Goal: Manage account settings

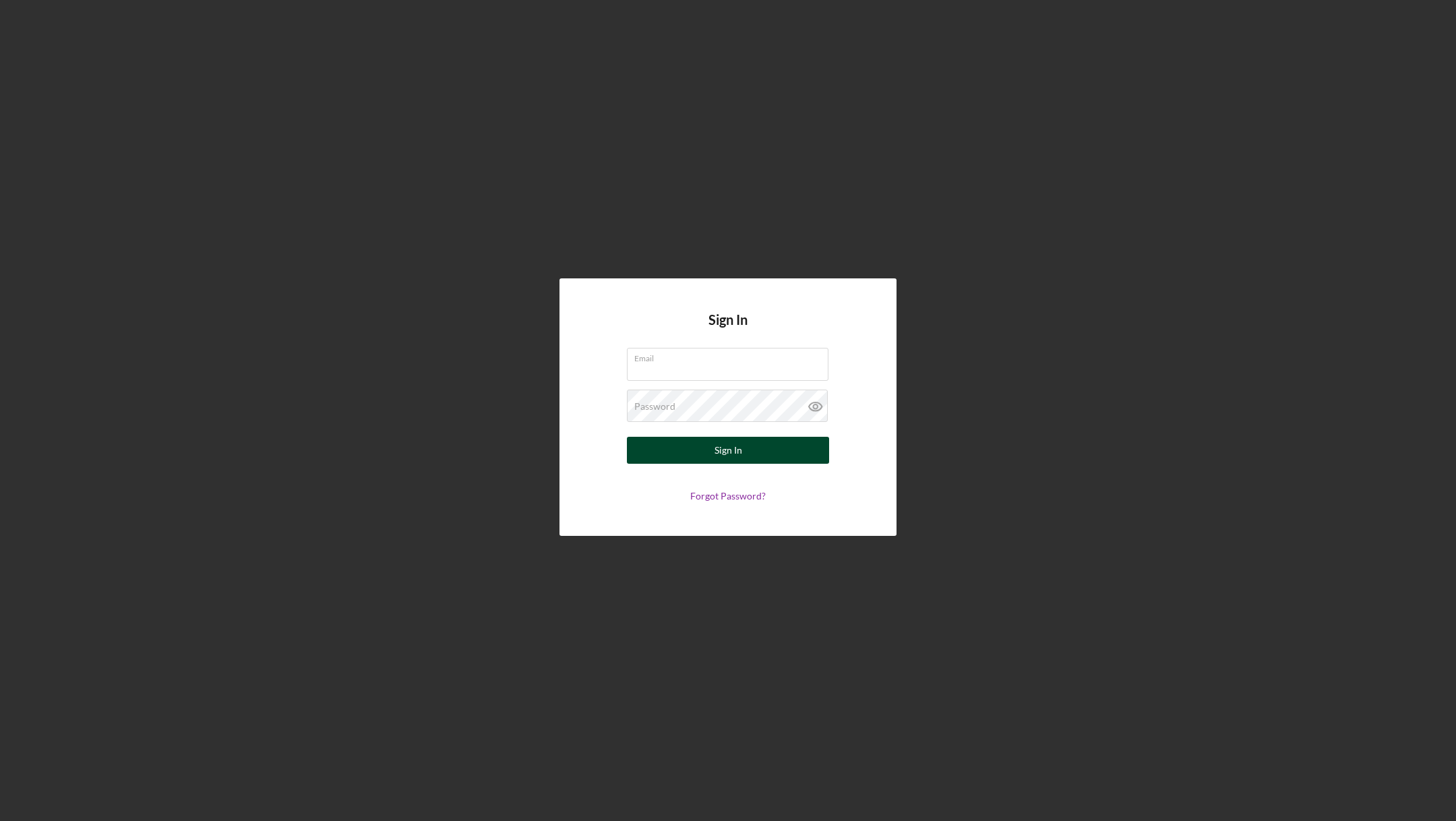
type input "[EMAIL_ADDRESS][DOMAIN_NAME]"
click at [673, 446] on button "Sign In" at bounding box center [728, 450] width 202 height 27
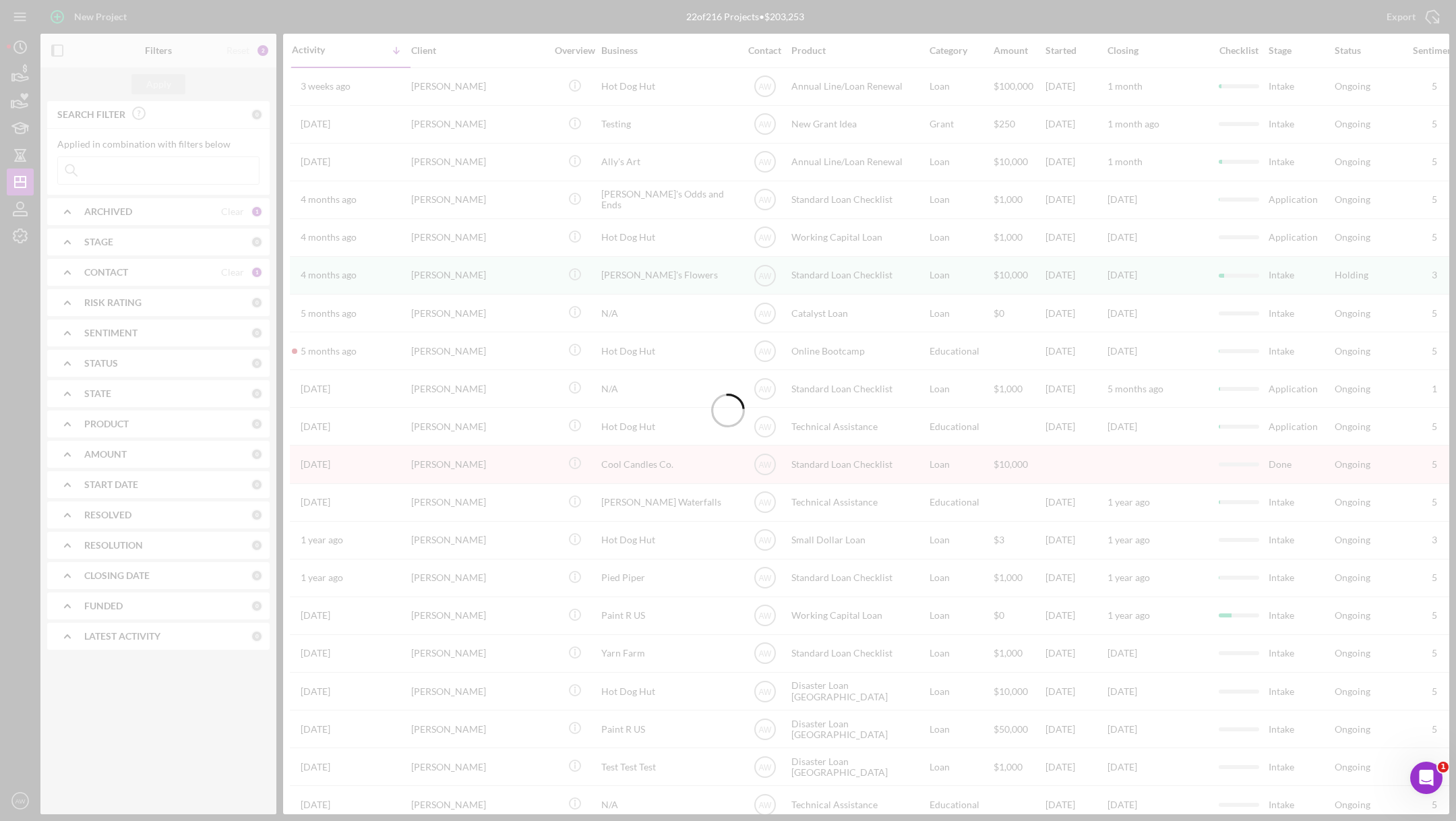
click at [25, 801] on div at bounding box center [728, 410] width 1456 height 821
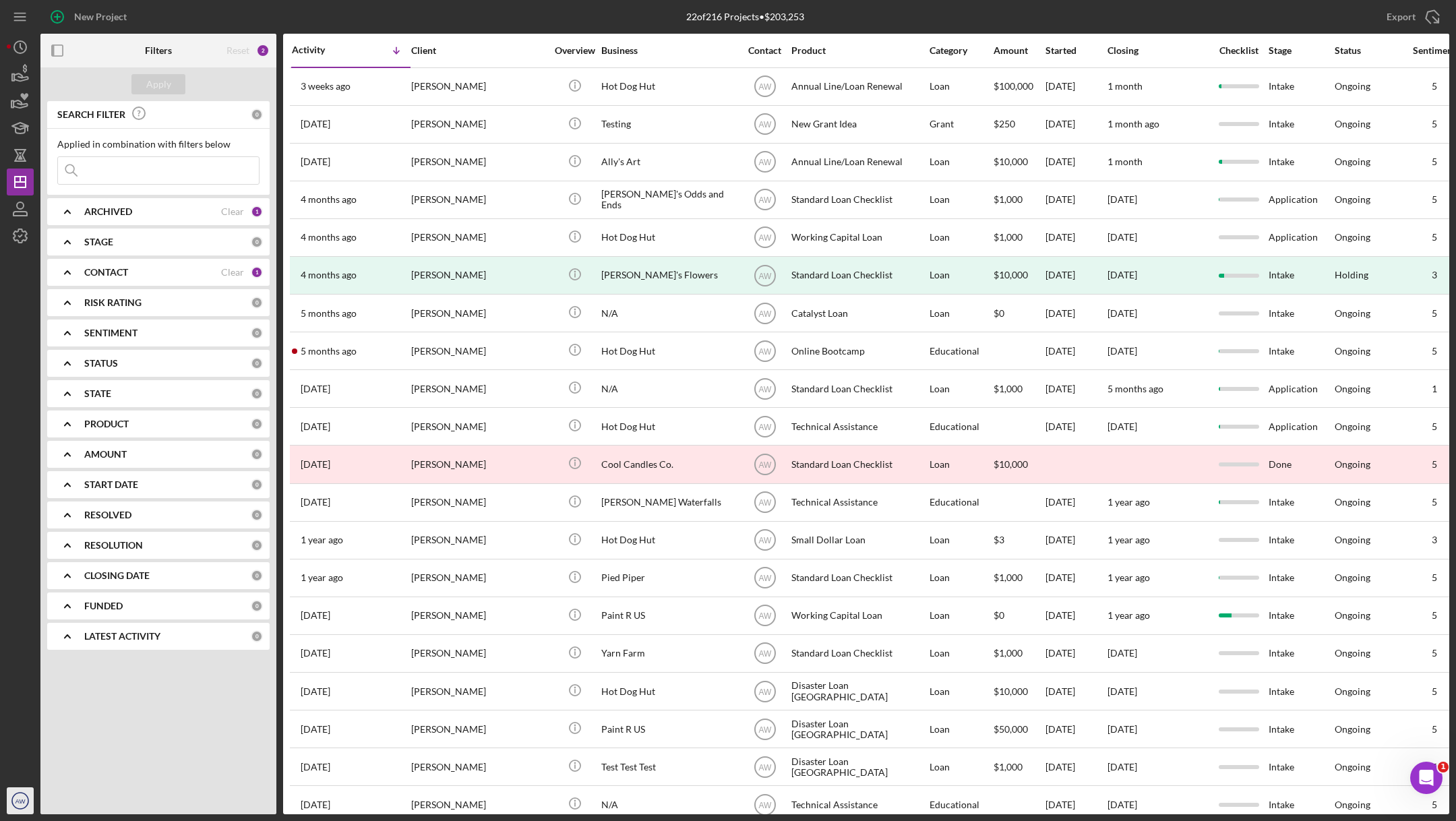
click at [13, 803] on icon "AW" at bounding box center [20, 800] width 27 height 33
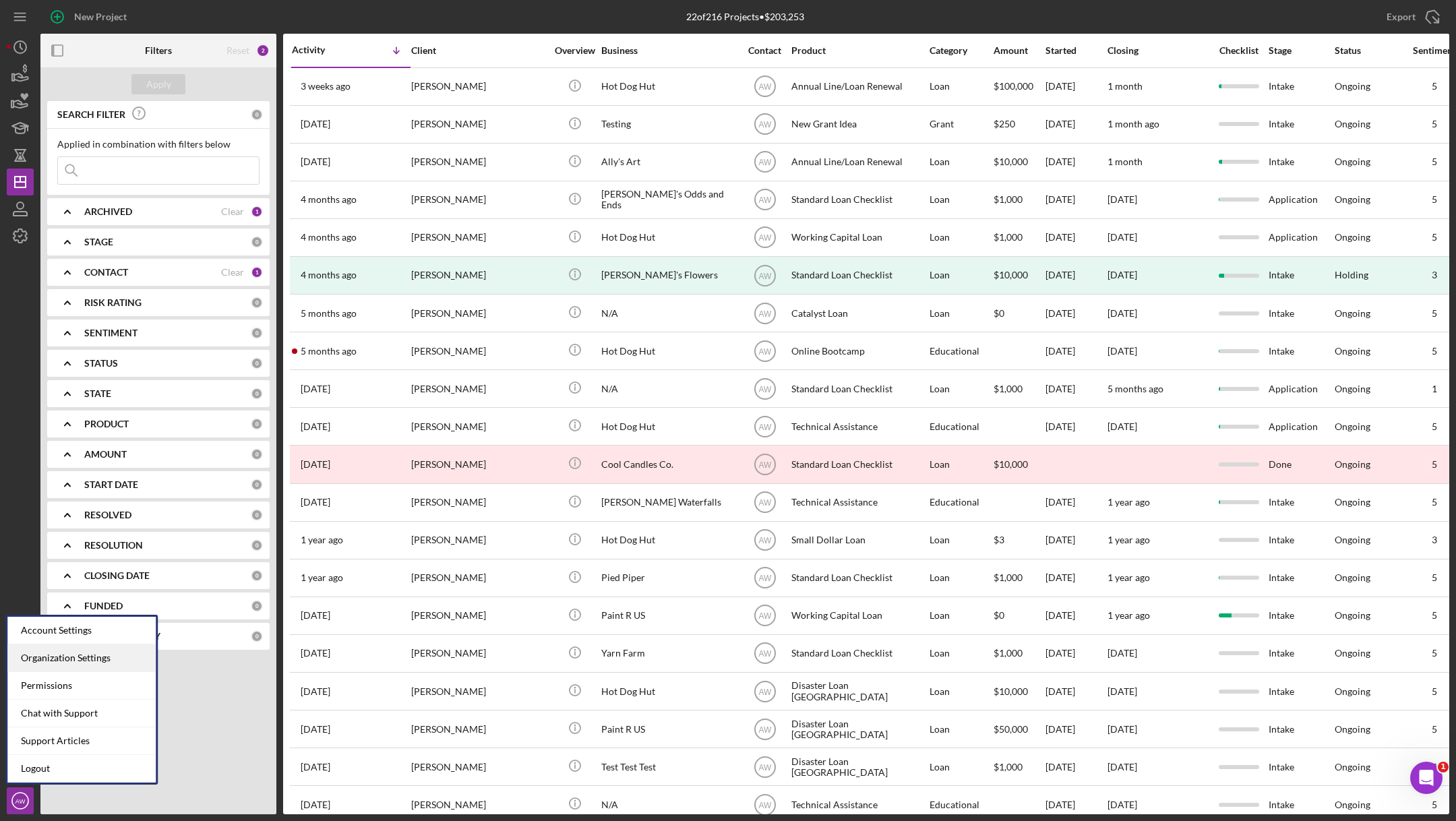
click at [61, 658] on div "Organization Settings" at bounding box center [81, 658] width 148 height 27
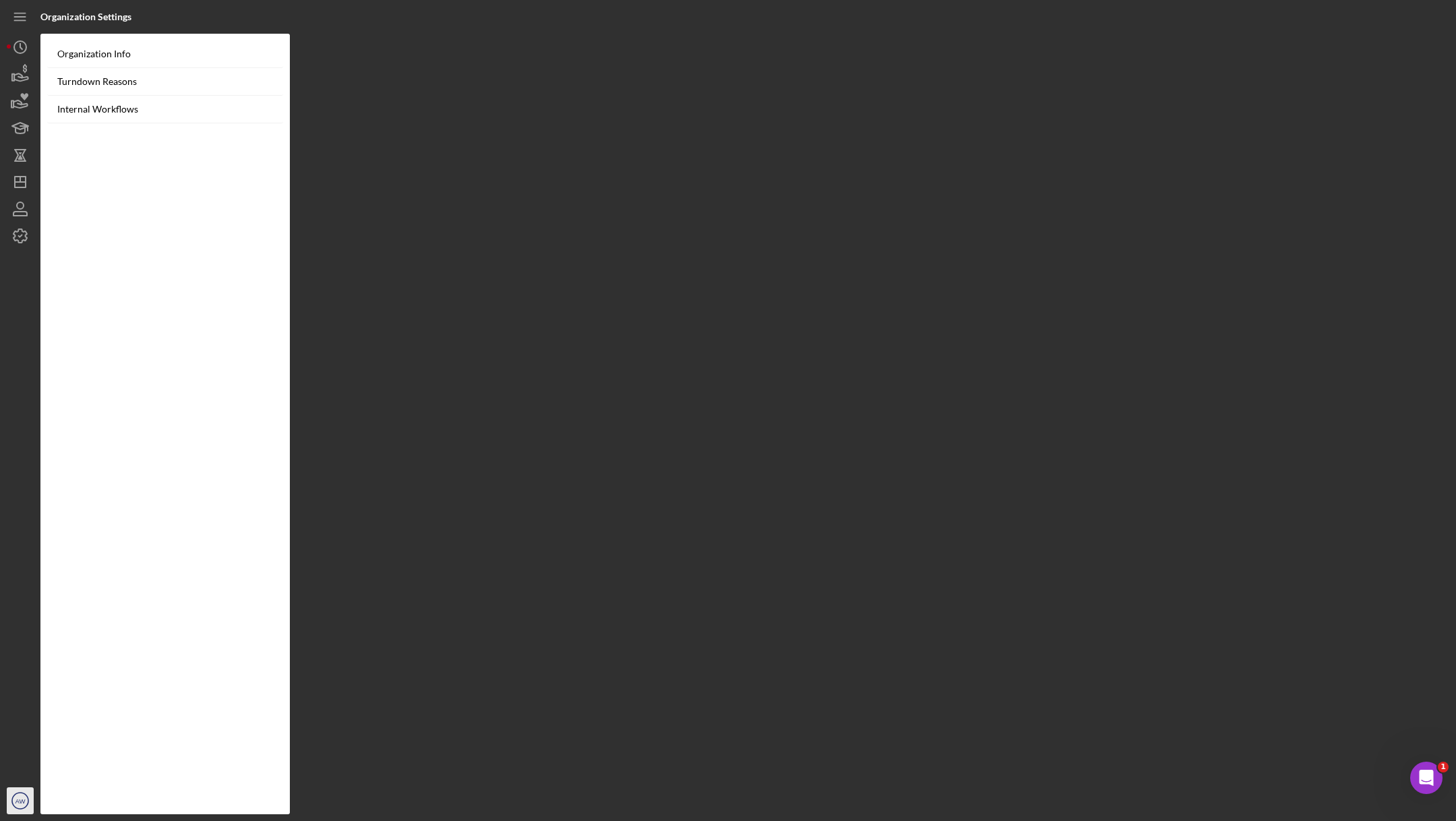
click at [12, 790] on icon "AW" at bounding box center [20, 800] width 27 height 33
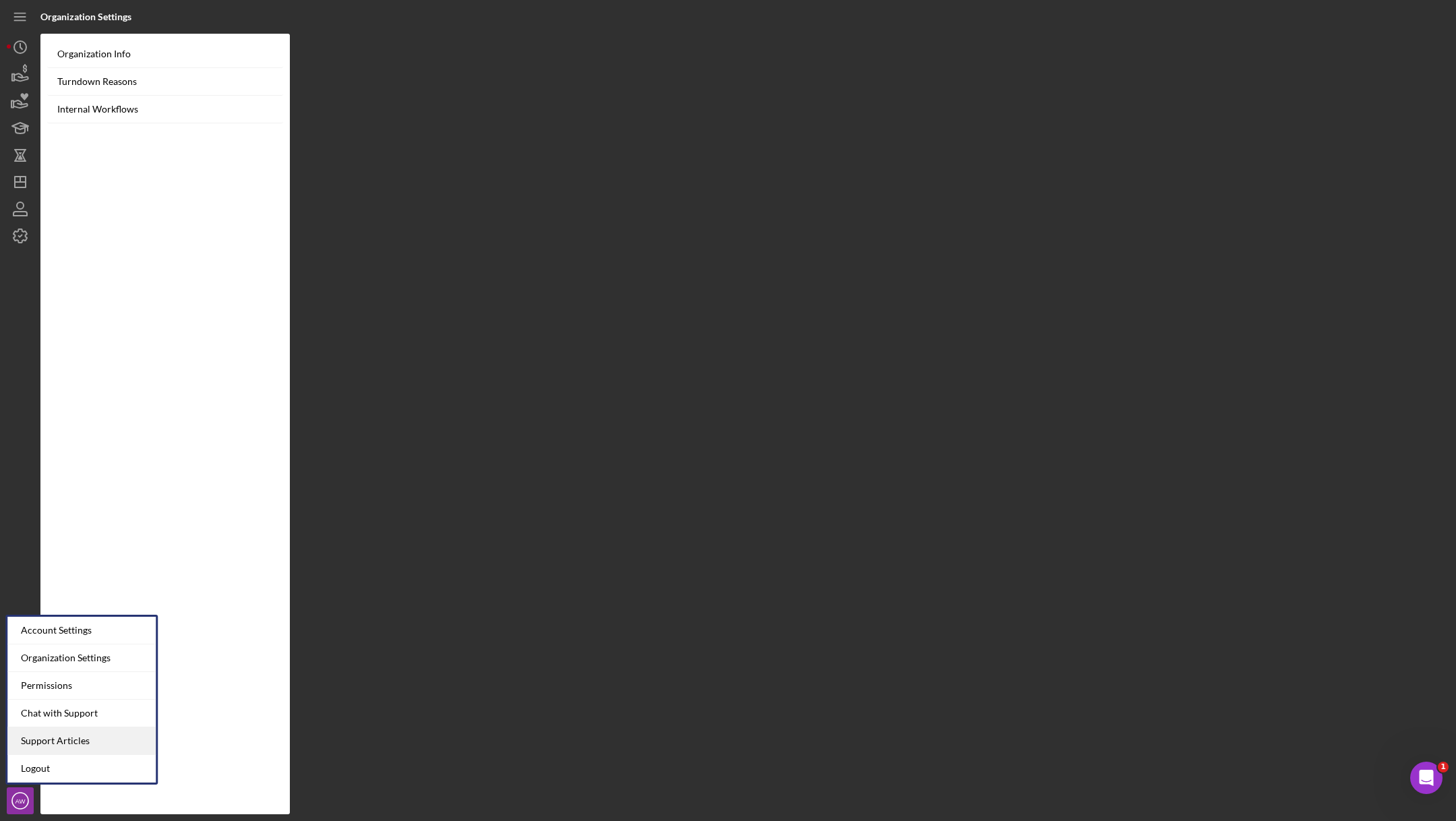
click at [34, 738] on link "Support Articles" at bounding box center [81, 741] width 148 height 27
